Goal: Find contact information: Find contact information

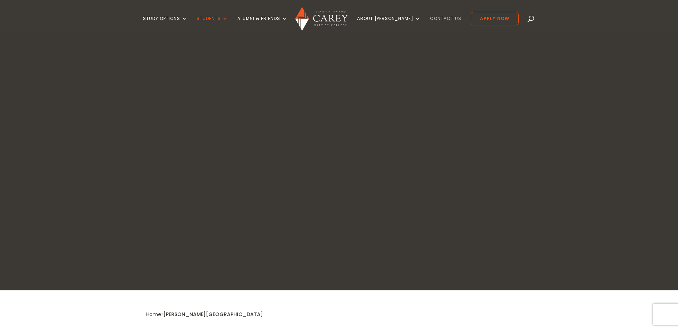
click at [432, 19] on link "Contact Us" at bounding box center [445, 24] width 31 height 17
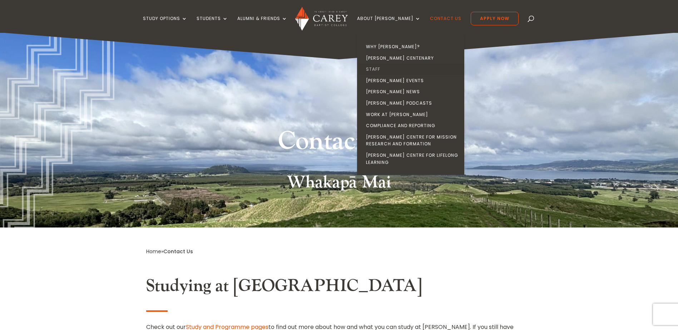
click at [393, 68] on link "Staff" at bounding box center [412, 69] width 107 height 11
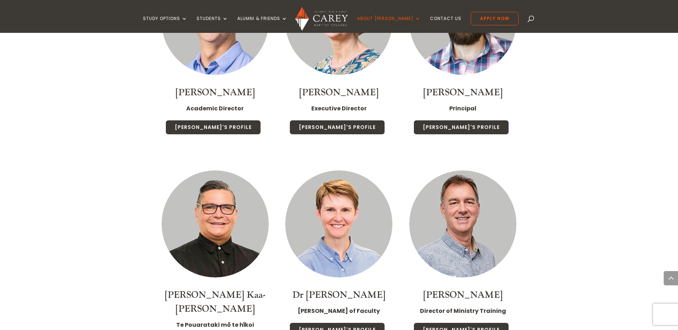
scroll to position [930, 0]
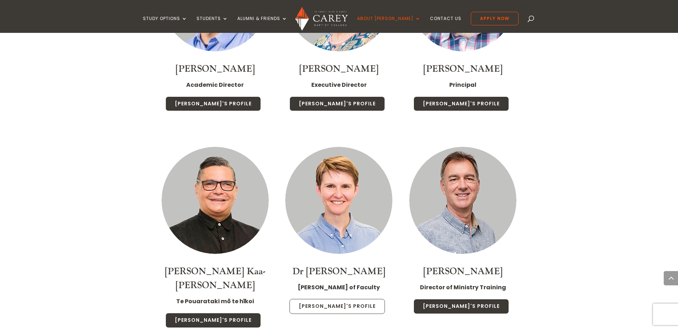
click at [338, 299] on link "Christa's Profile" at bounding box center [337, 306] width 95 height 15
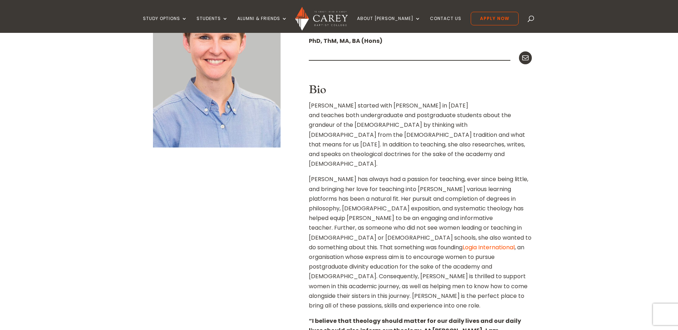
scroll to position [36, 0]
